Goal: Complete application form

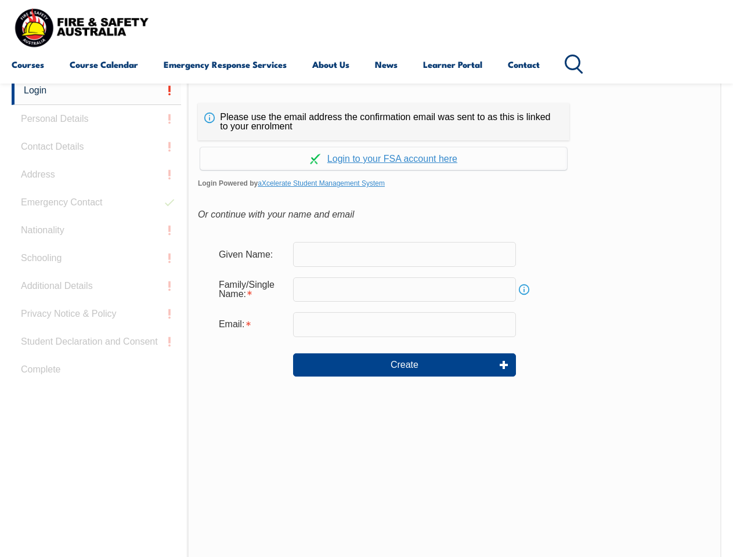
click at [366, 141] on div "Continue with Google Continue with Apple Continue with Facebook Continue with a…" at bounding box center [383, 155] width 371 height 30
click at [366, 317] on input "email" at bounding box center [404, 324] width 223 height 24
click at [96, 91] on link "Login" at bounding box center [96, 91] width 169 height 28
click at [96, 119] on div "Login Personal Details Contact Details Address Emergency Contact Nationality Sc…" at bounding box center [100, 367] width 176 height 580
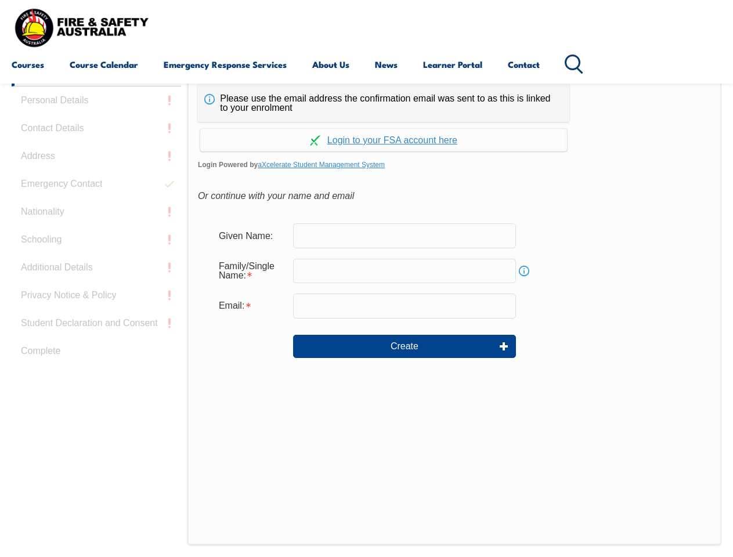
click at [96, 147] on div "Login Personal Details Contact Details Address Emergency Contact Nationality Sc…" at bounding box center [100, 348] width 176 height 580
click at [96, 175] on div "Login Personal Details Contact Details Address Emergency Contact Nationality Sc…" at bounding box center [100, 348] width 176 height 580
click at [96, 203] on div "Login Personal Details Contact Details Address Emergency Contact Nationality Sc…" at bounding box center [100, 348] width 176 height 580
click at [96, 230] on div "Login Personal Details Contact Details Address Emergency Contact Nationality Sc…" at bounding box center [100, 348] width 176 height 580
click at [96, 258] on div "Login Personal Details Contact Details Address Emergency Contact Nationality Sc…" at bounding box center [100, 348] width 176 height 580
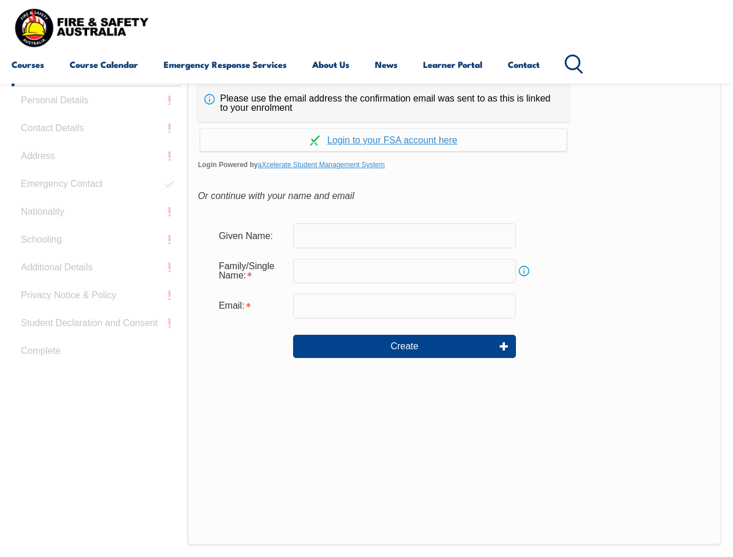
click at [96, 286] on div "Login Personal Details Contact Details Address Emergency Contact Nationality Sc…" at bounding box center [100, 348] width 176 height 580
